Goal: Check status: Check status

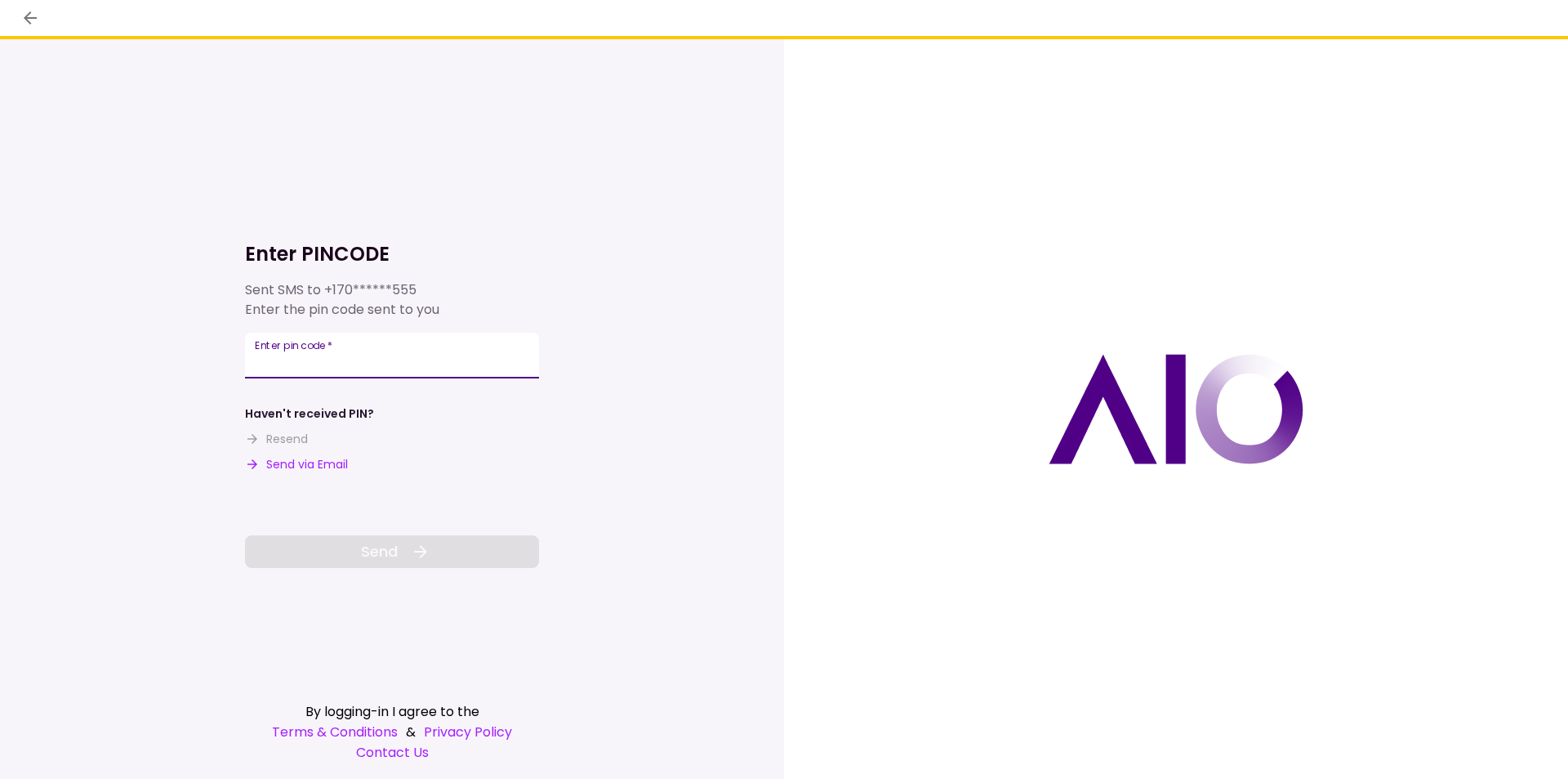
click at [442, 353] on input "Enter pin code   *" at bounding box center [391, 355] width 294 height 46
type input "******"
click at [461, 549] on button "Send" at bounding box center [391, 551] width 294 height 32
